Goal: Task Accomplishment & Management: Use online tool/utility

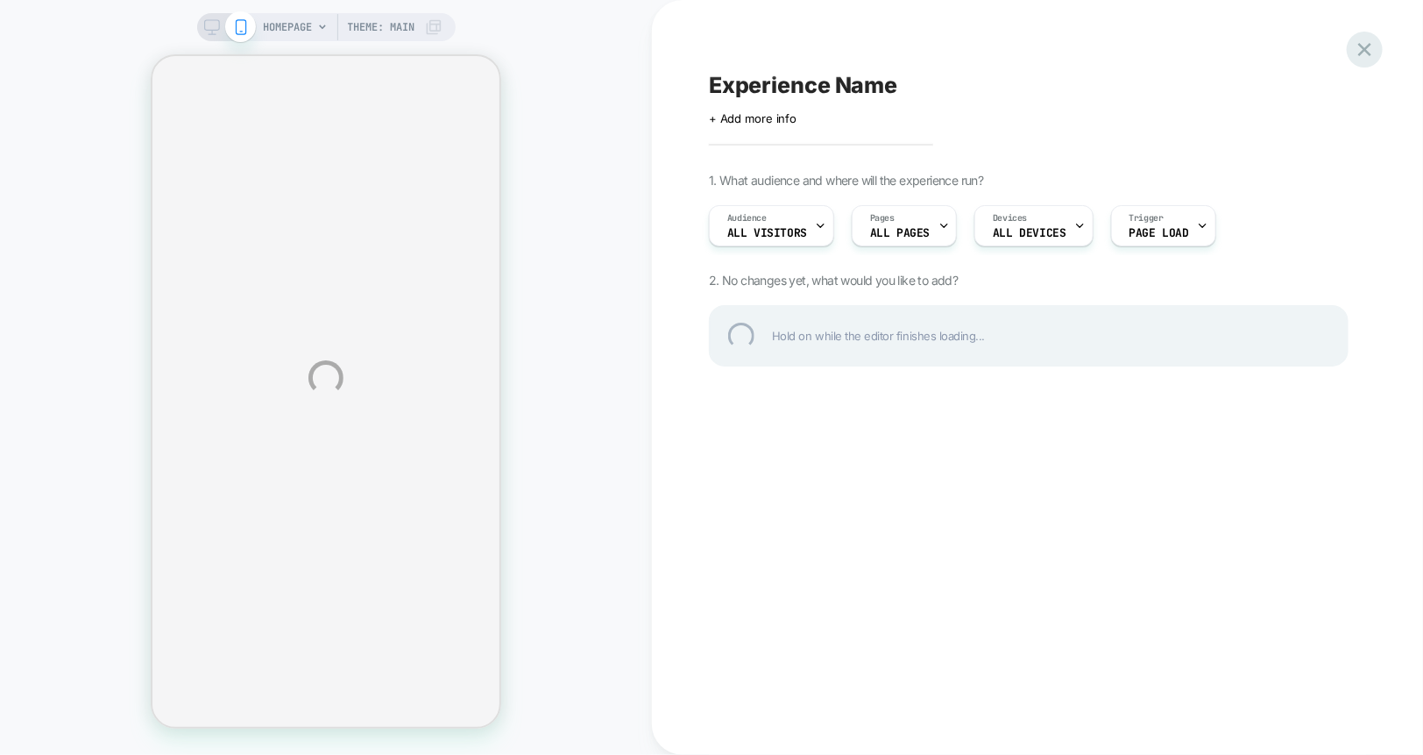
click at [1373, 47] on div at bounding box center [1365, 50] width 36 height 36
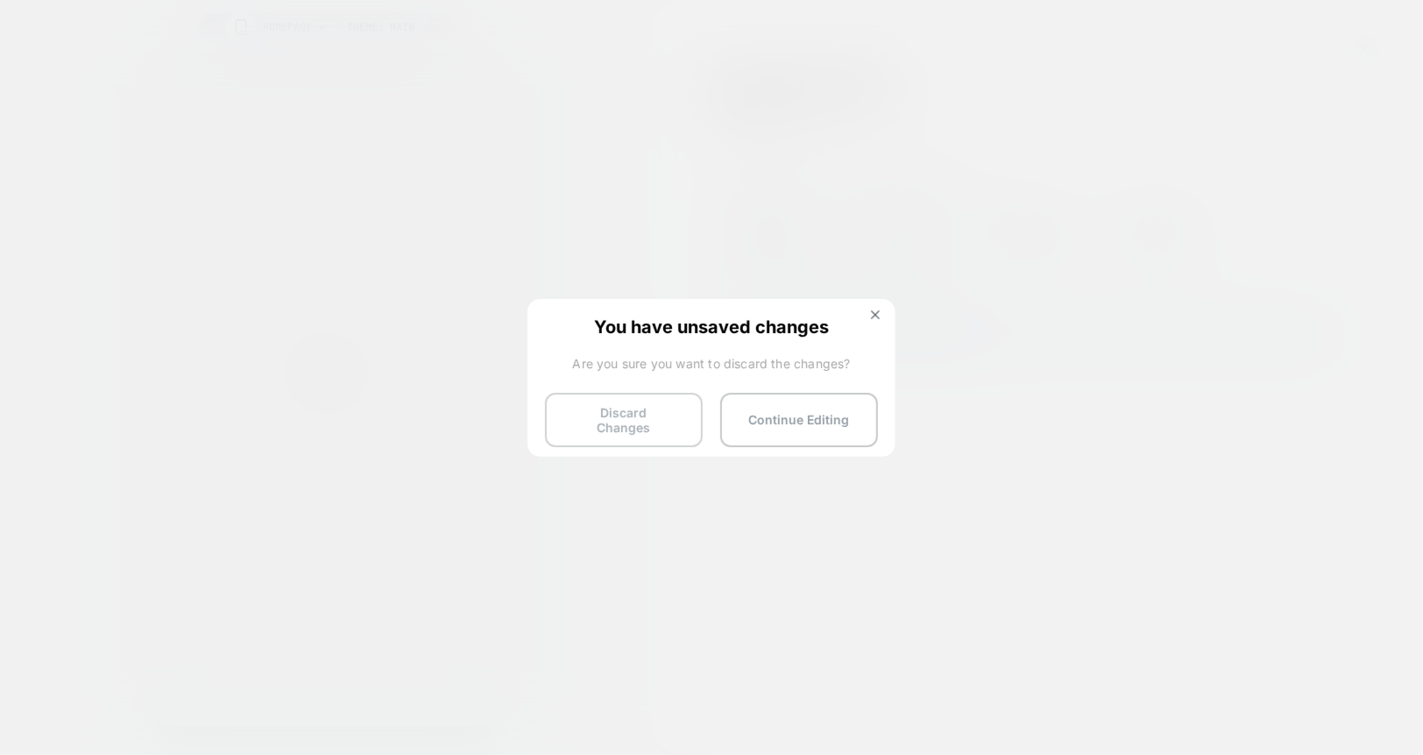
click at [635, 431] on button "Discard Changes" at bounding box center [624, 420] width 158 height 54
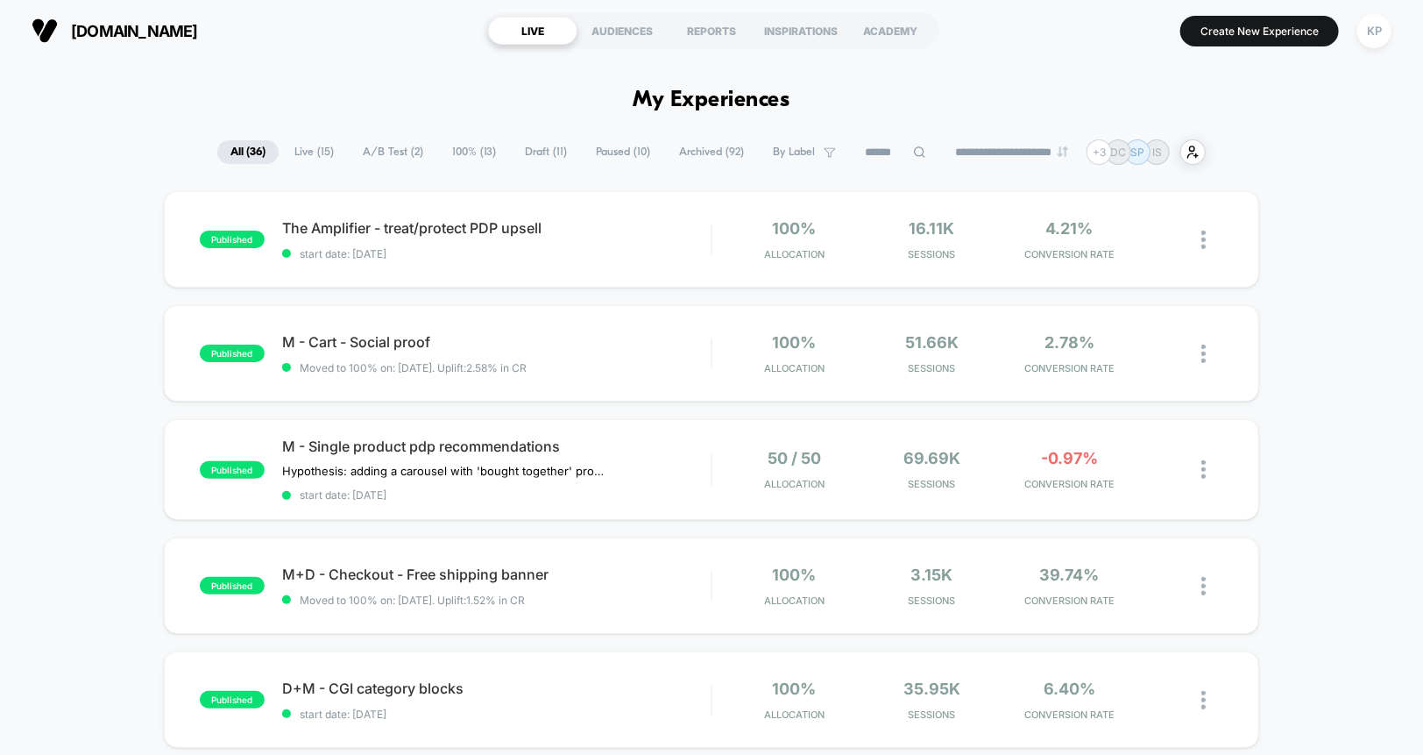
click at [315, 154] on span "Live ( 15 )" at bounding box center [314, 152] width 66 height 24
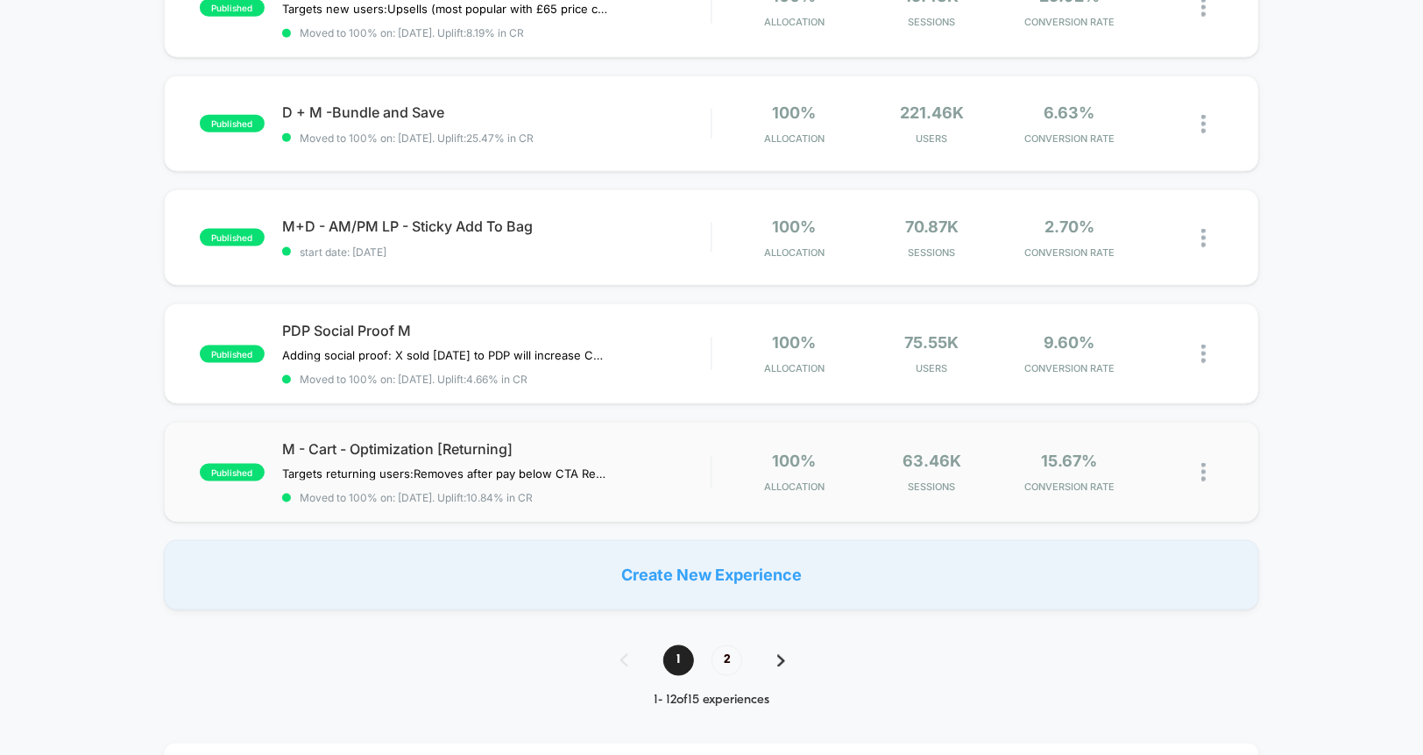
scroll to position [1039, 0]
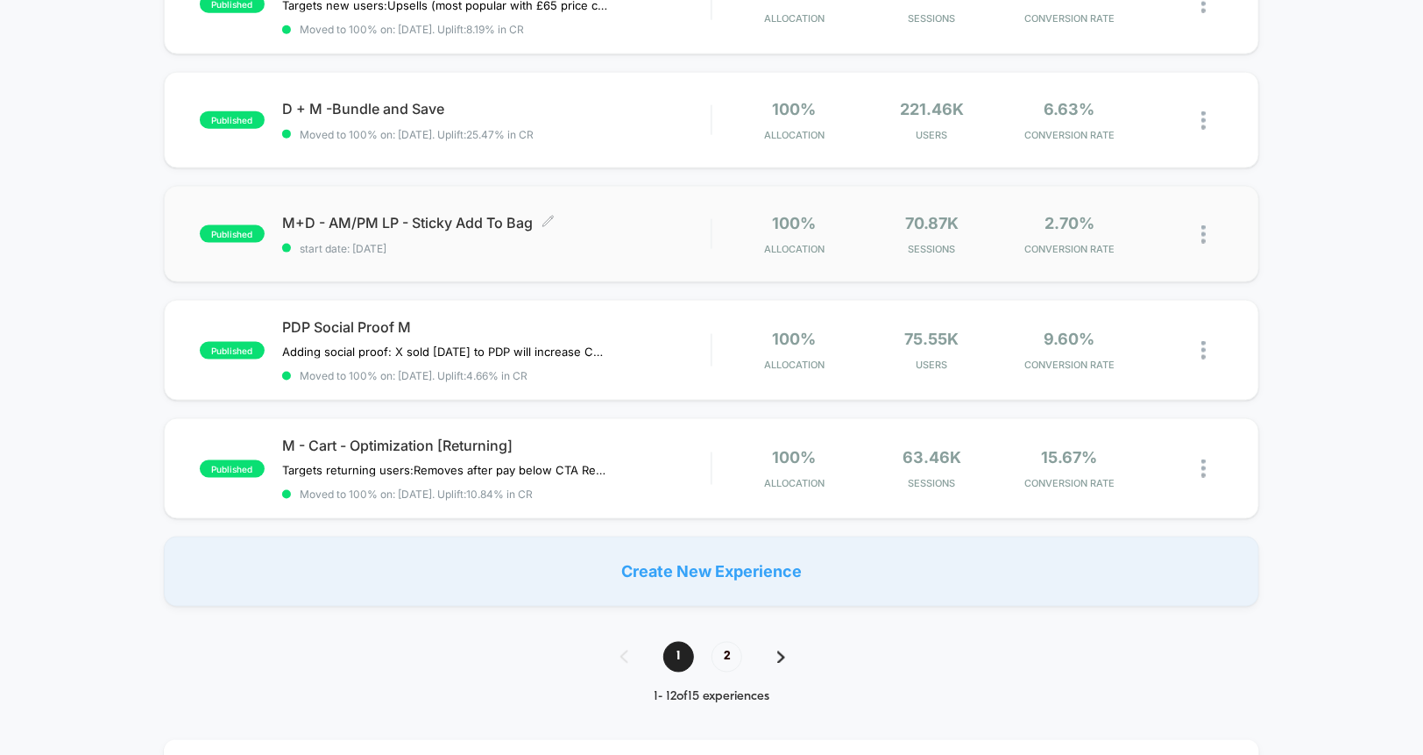
drag, startPoint x: 507, startPoint y: 217, endPoint x: 396, endPoint y: 219, distance: 110.4
click at [396, 219] on span "M+D - AM/PM LP - Sticky Add To Bag Click to edit experience details" at bounding box center [496, 223] width 429 height 18
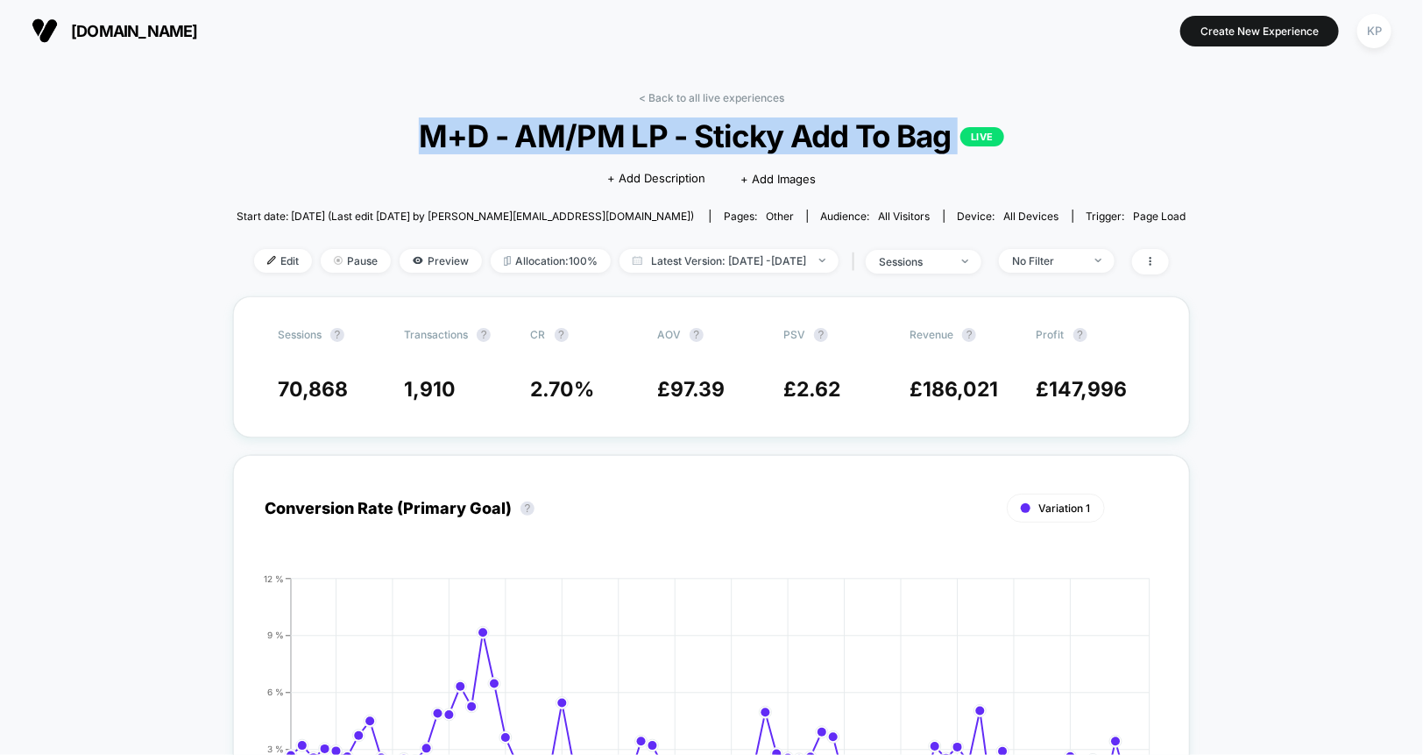
drag, startPoint x: 414, startPoint y: 138, endPoint x: 966, endPoint y: 134, distance: 551.2
click at [966, 134] on span "M+D - AM/PM LP - Sticky Add To Bag LIVE" at bounding box center [711, 135] width 854 height 37
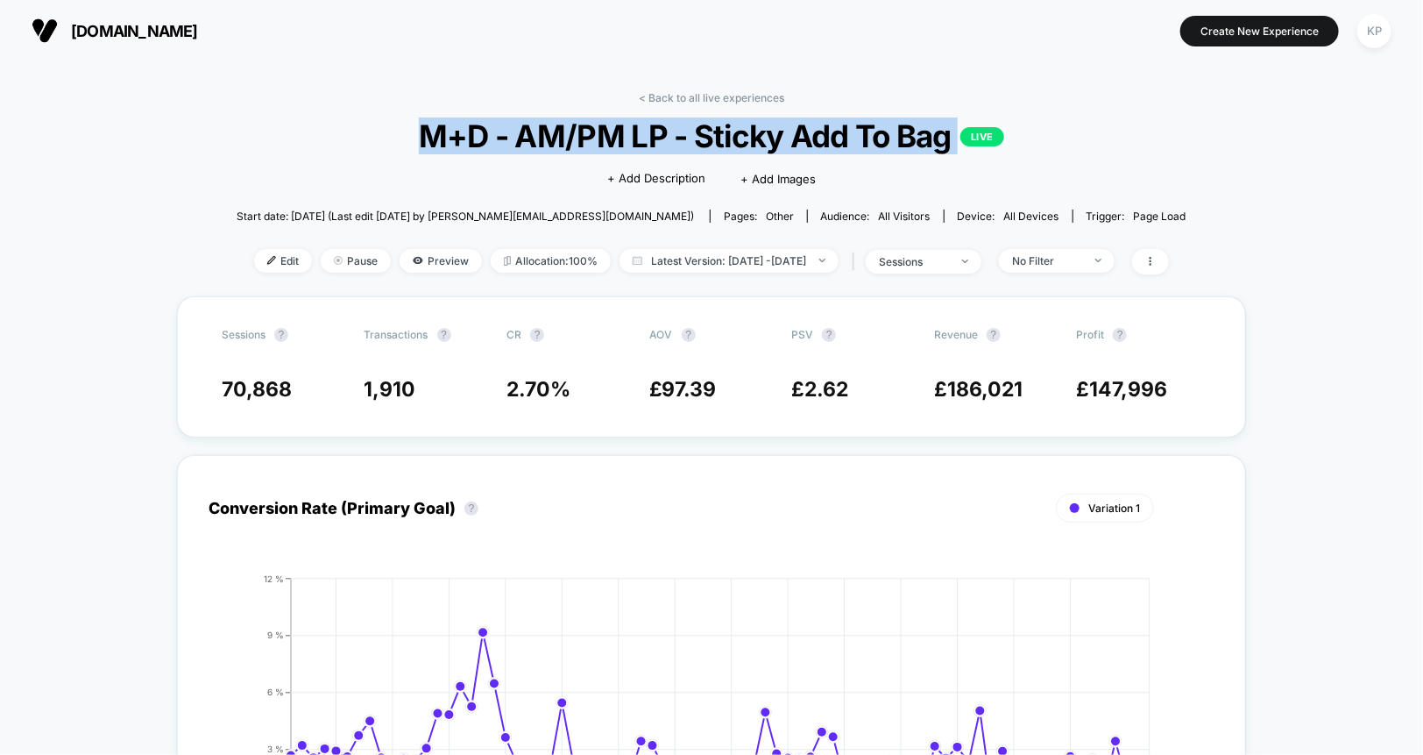
copy span "M+D - AM/PM LP - Sticky Add To Bag LIVE"
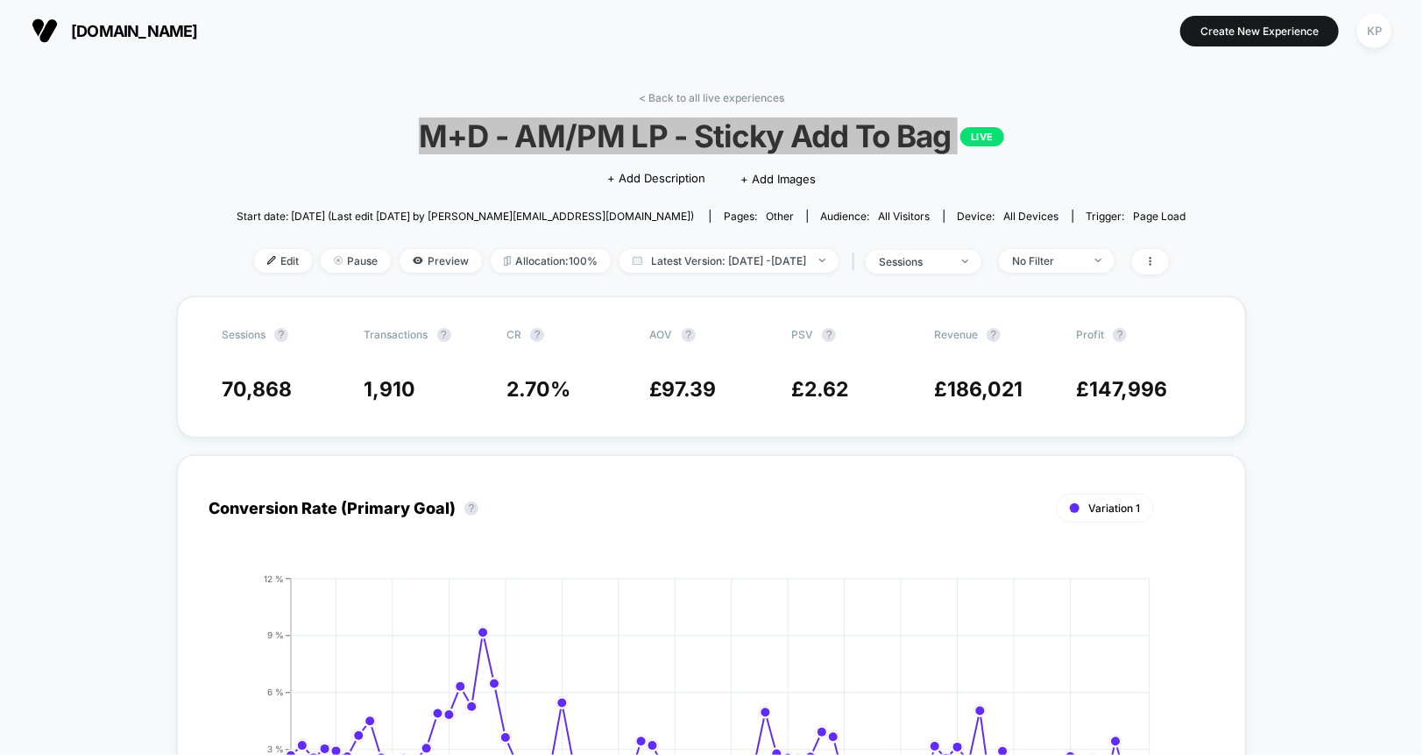
click at [868, 138] on span "M+D - AM/PM LP - Sticky Add To Bag LIVE" at bounding box center [711, 135] width 854 height 37
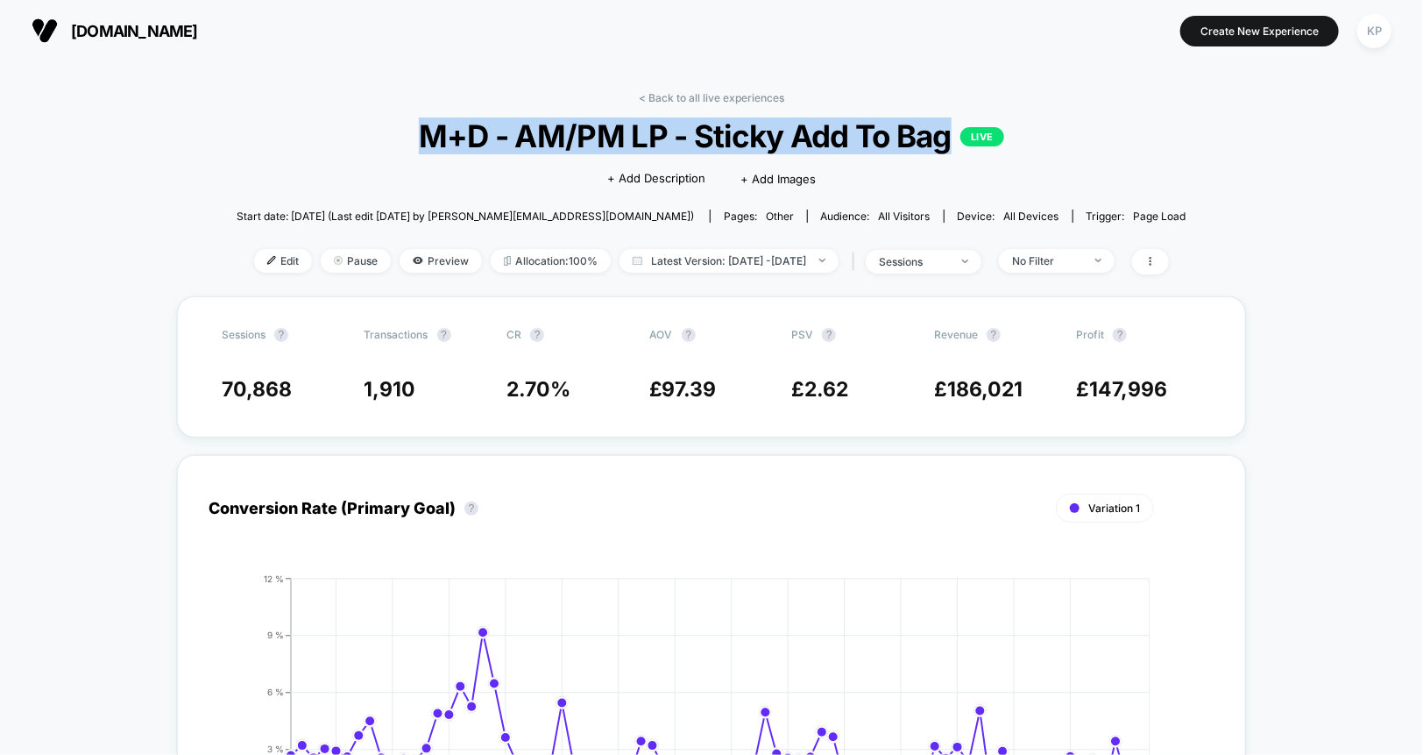
drag, startPoint x: 953, startPoint y: 142, endPoint x: 426, endPoint y: 146, distance: 526.7
click at [426, 146] on span "M+D - AM/PM LP - Sticky Add To Bag LIVE" at bounding box center [711, 135] width 854 height 37
copy span "M+D - AM/PM LP - Sticky Add To Bag"
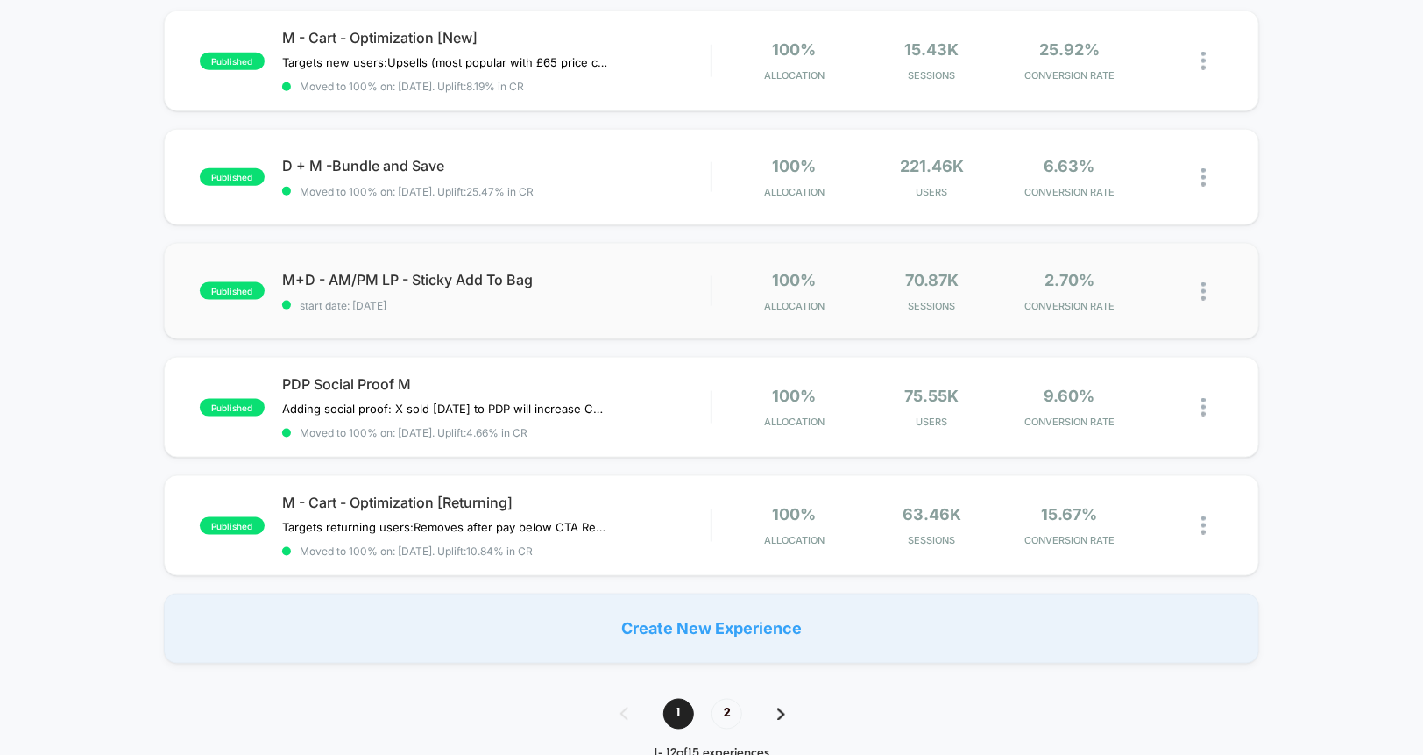
scroll to position [984, 0]
click at [726, 704] on span "2" at bounding box center [727, 712] width 31 height 31
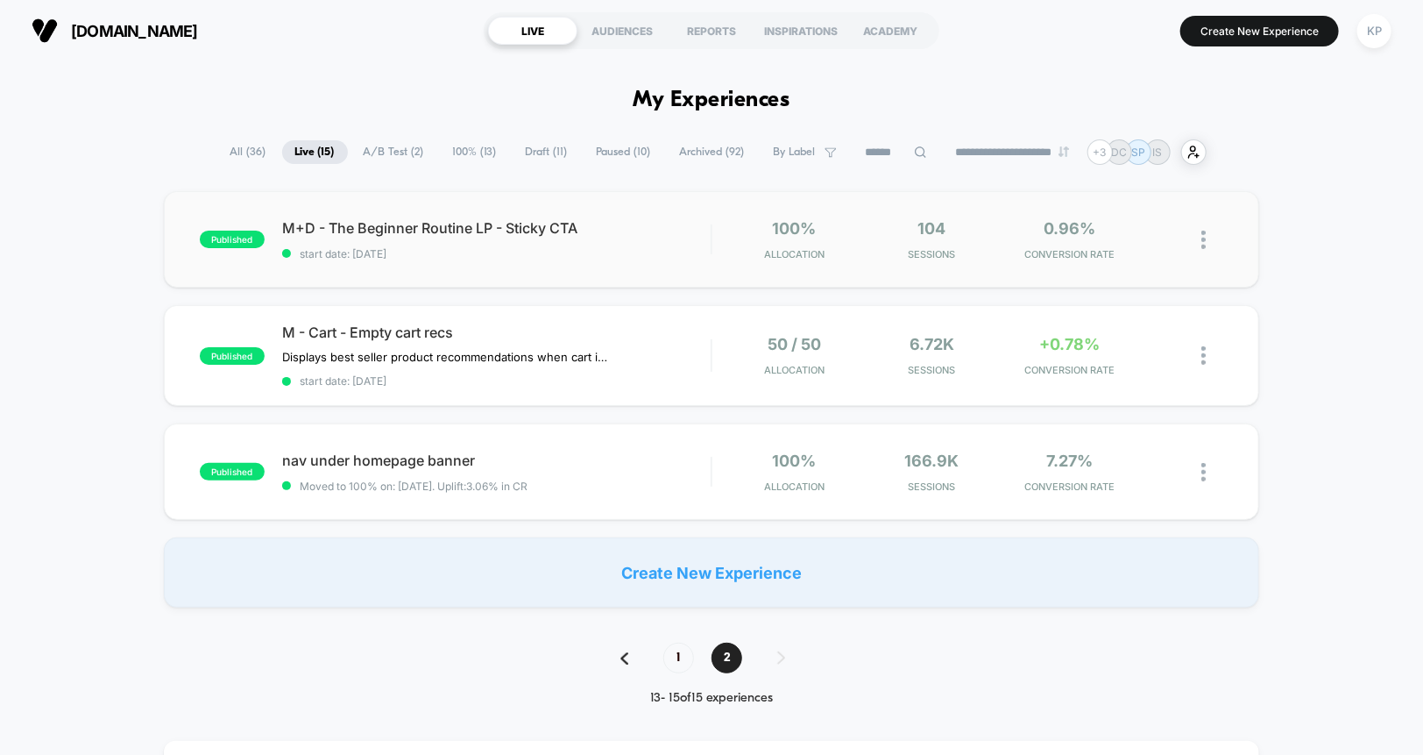
click at [507, 242] on div "M+D - The Beginner Routine LP - Sticky CTA start date: [DATE]" at bounding box center [496, 239] width 429 height 41
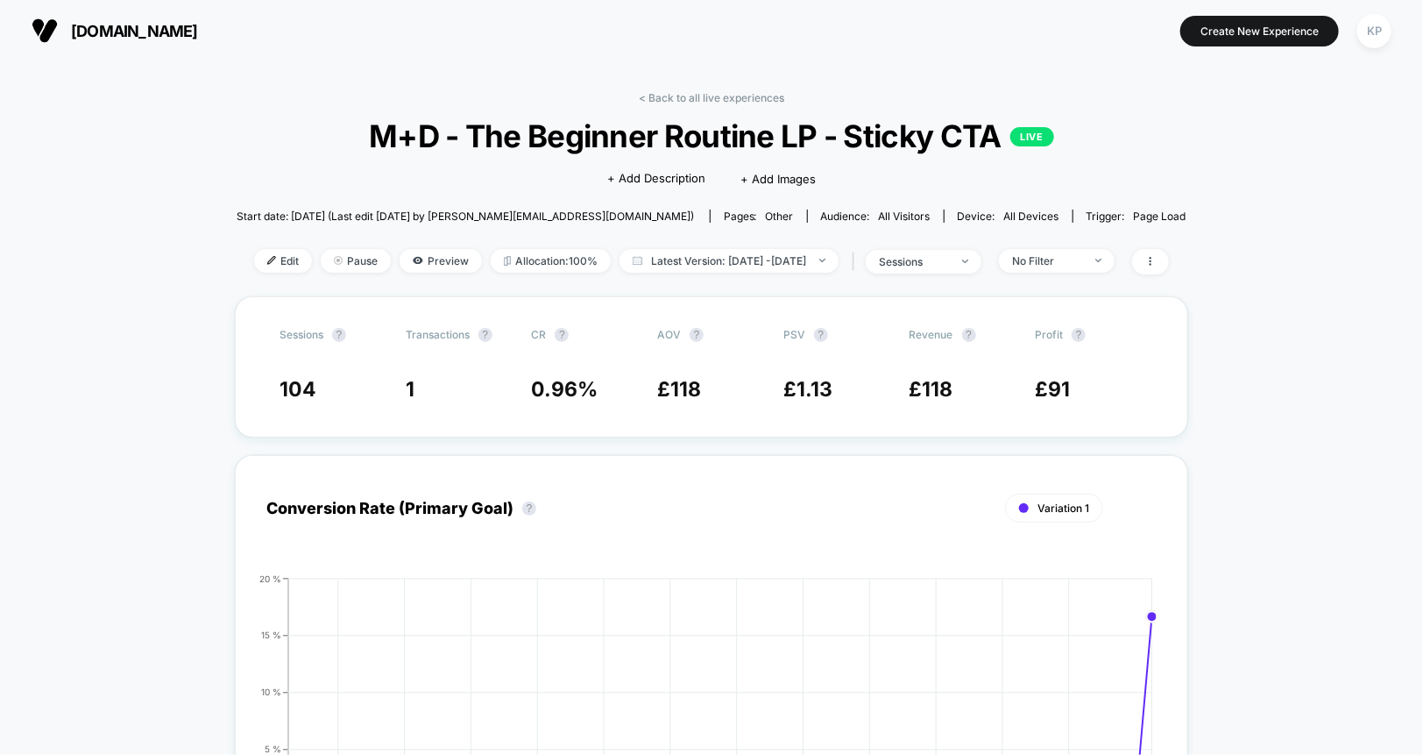
click at [628, 118] on span "M+D - The Beginner Routine LP - Sticky CTA LIVE" at bounding box center [711, 135] width 854 height 37
click at [634, 133] on span "M+D - The Beginner Routine LP - Sticky CTA LIVE" at bounding box center [711, 135] width 854 height 37
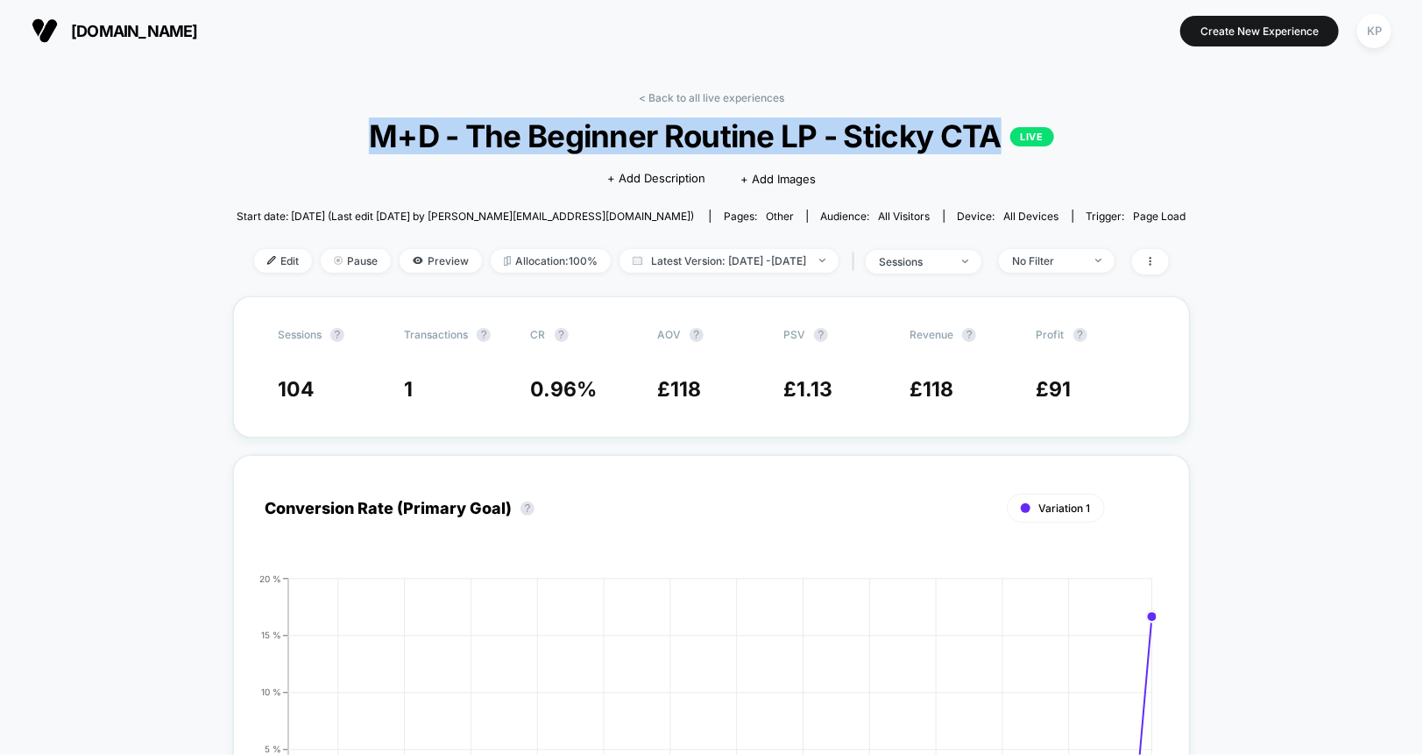
click at [634, 133] on span "M+D - The Beginner Routine LP - Sticky CTA LIVE" at bounding box center [711, 135] width 854 height 37
copy span "M+D - The Beginner Routine LP - Sticky CTA"
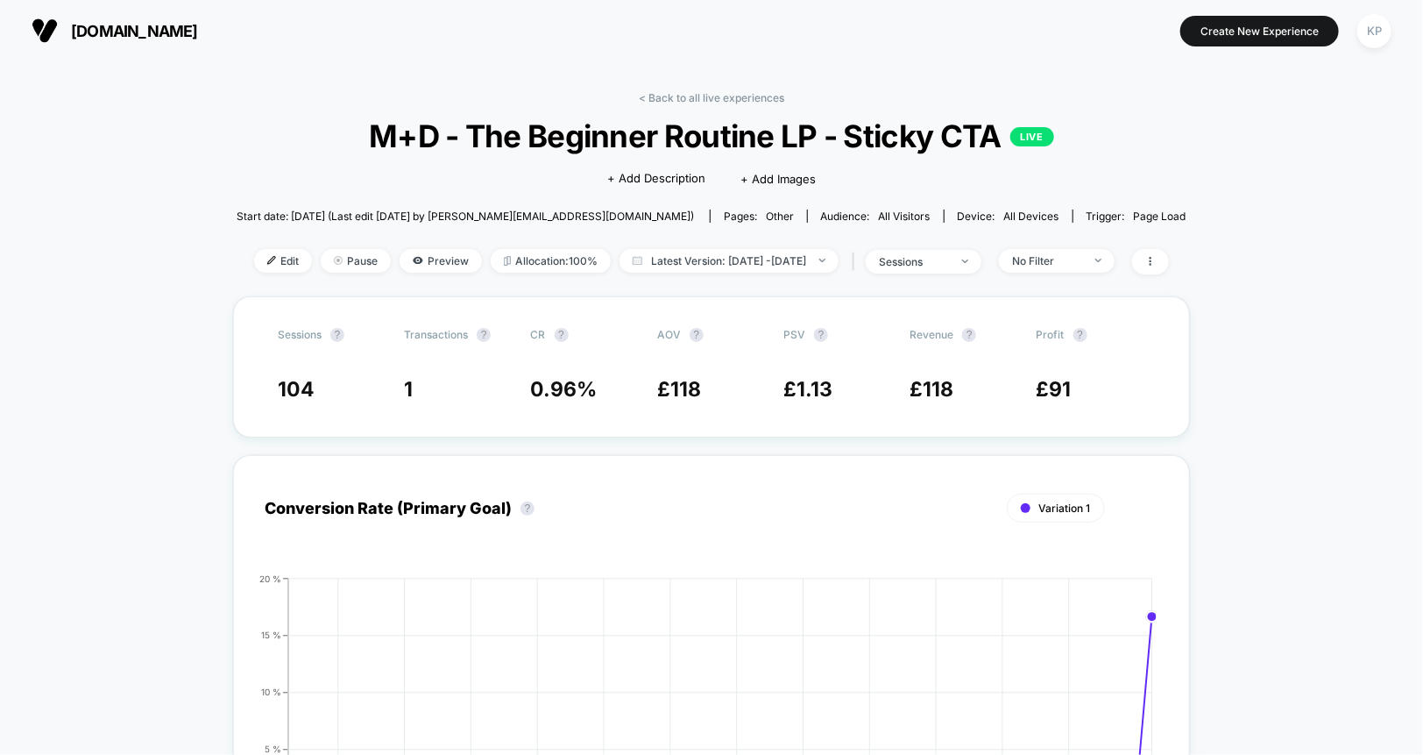
click at [688, 105] on div "< Back to all live experiences M+D - The Beginner Routine LP - Sticky CTA LIVE …" at bounding box center [712, 193] width 950 height 205
click at [691, 104] on div "< Back to all live experiences M+D - The Beginner Routine LP - Sticky CTA LIVE …" at bounding box center [712, 193] width 950 height 205
click at [697, 95] on link "< Back to all live experiences" at bounding box center [711, 97] width 145 height 13
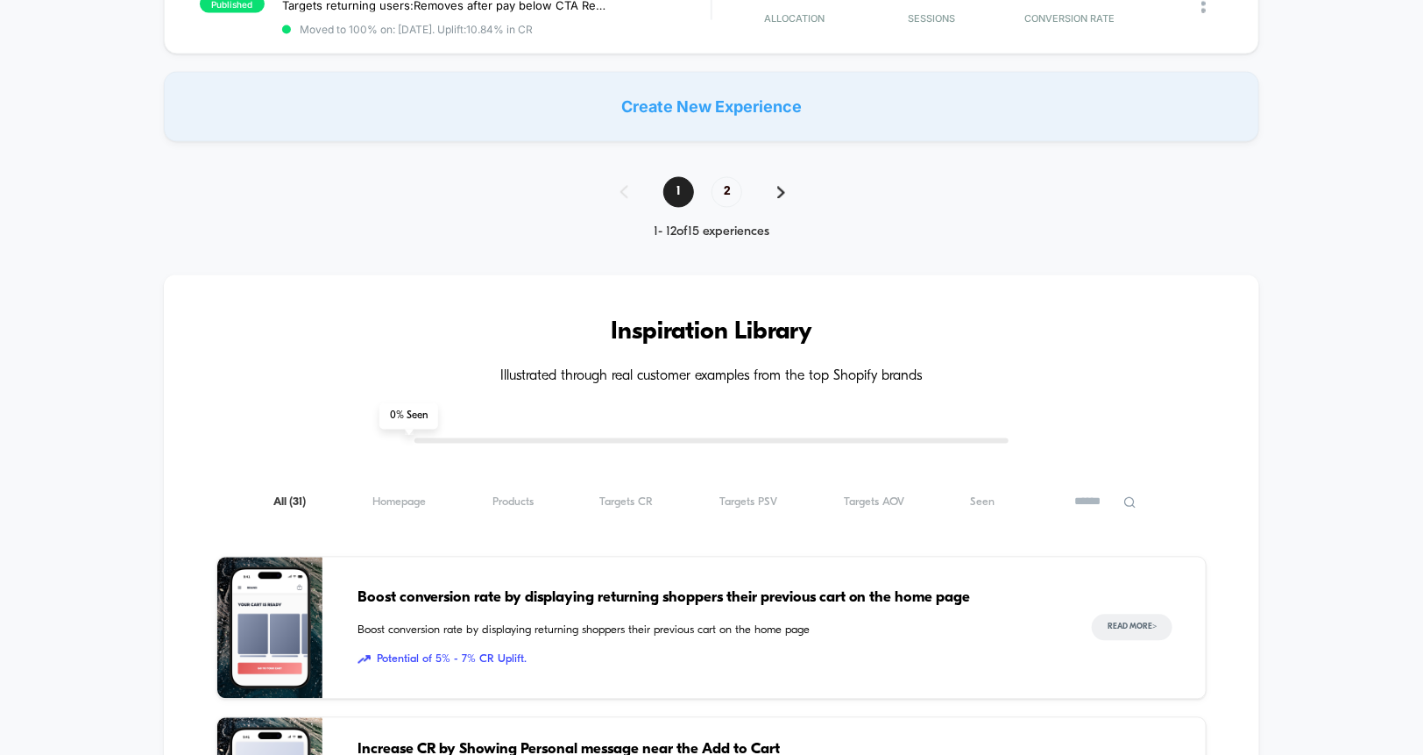
scroll to position [1472, 0]
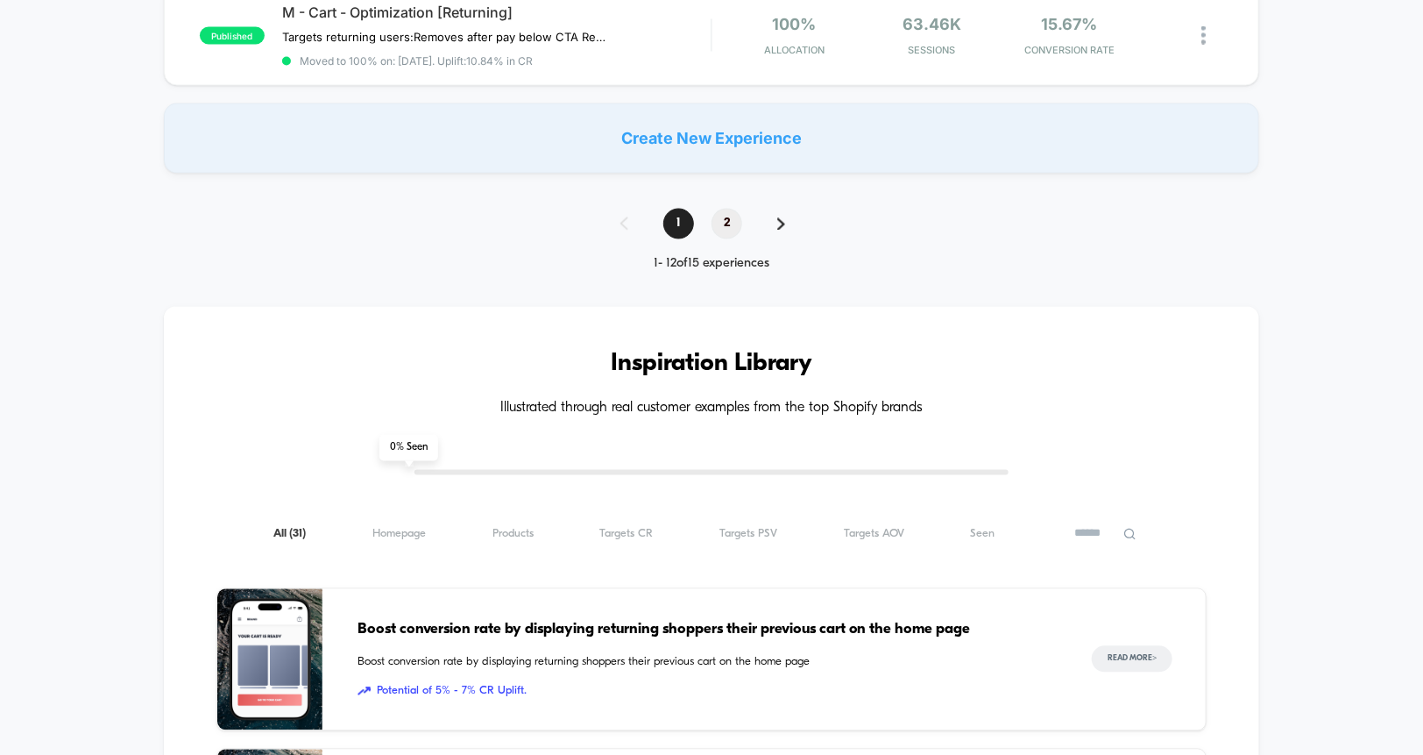
click at [725, 212] on span "2" at bounding box center [727, 224] width 31 height 31
